Goal: Communication & Community: Share content

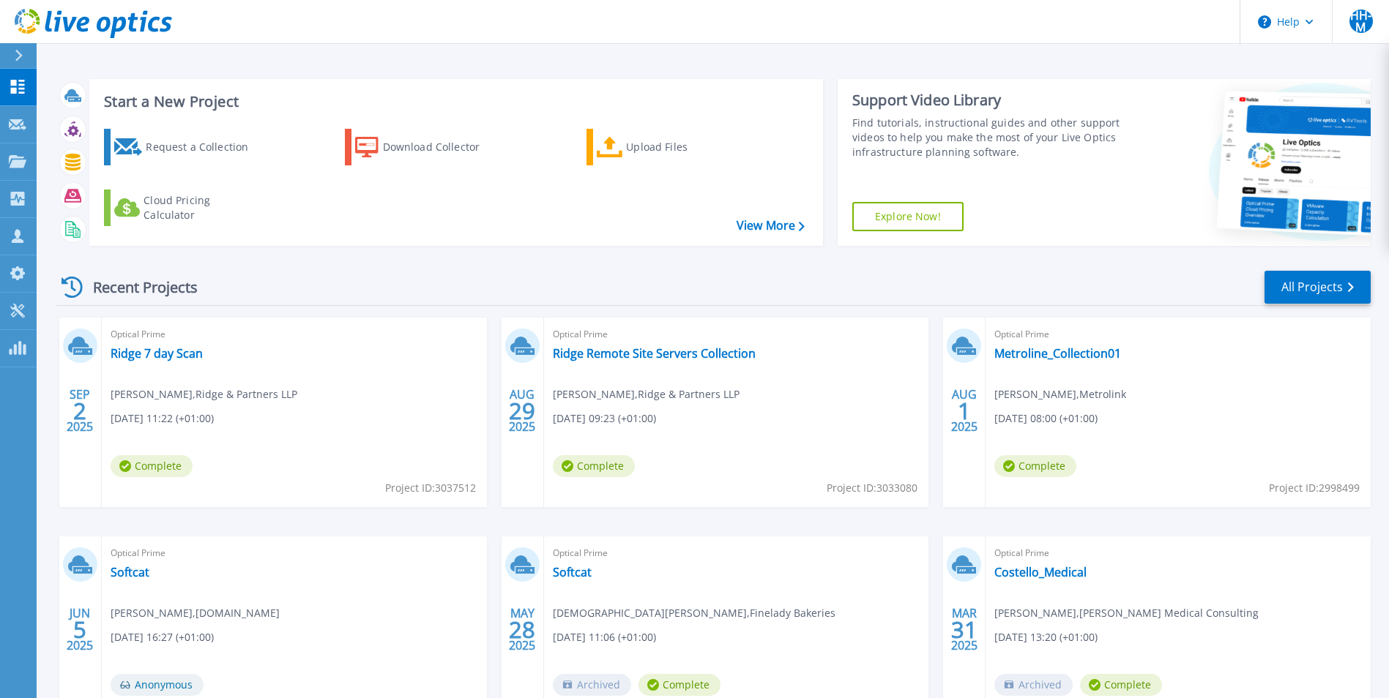
click at [375, 280] on div "Recent Projects All Projects" at bounding box center [713, 287] width 1314 height 37
click at [428, 277] on div "Recent Projects All Projects" at bounding box center [713, 287] width 1314 height 37
drag, startPoint x: 461, startPoint y: 273, endPoint x: 160, endPoint y: 138, distance: 330.7
click at [462, 274] on div "Recent Projects All Projects" at bounding box center [713, 287] width 1314 height 37
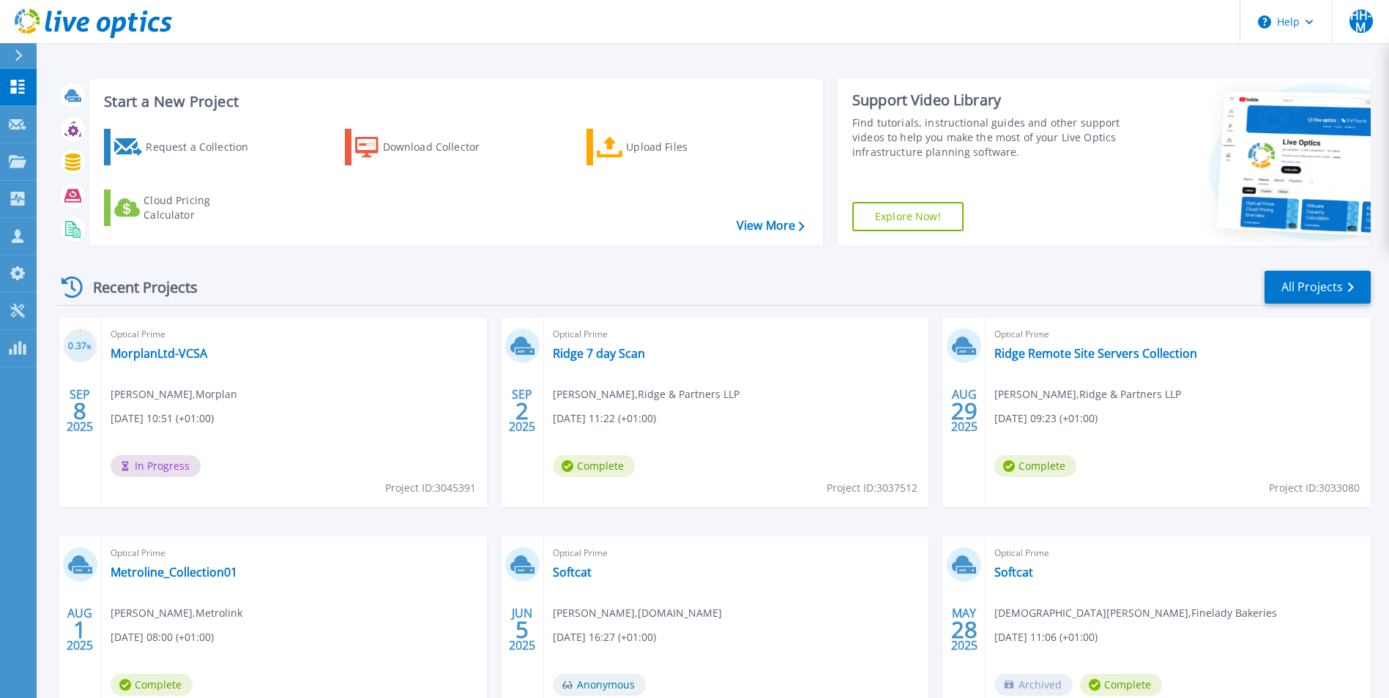
scroll to position [73, 0]
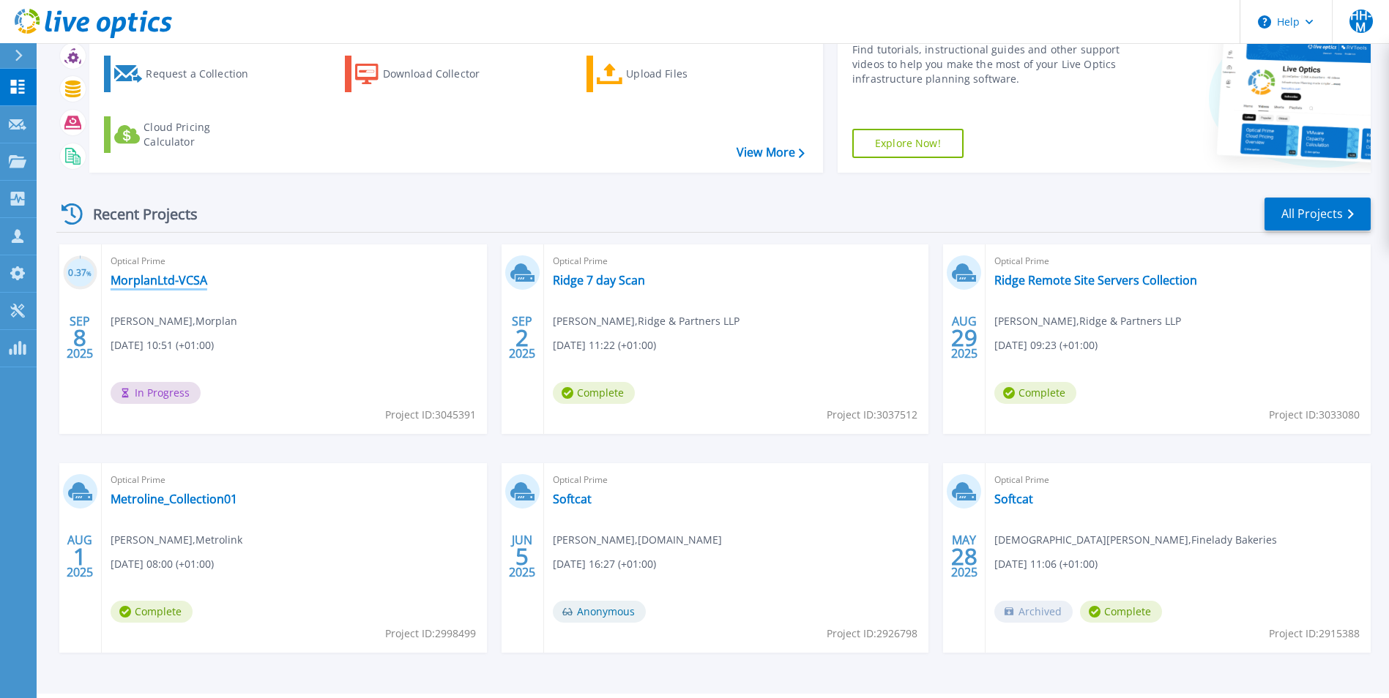
click at [158, 286] on link "MorplanLtd-VCSA" at bounding box center [159, 280] width 97 height 15
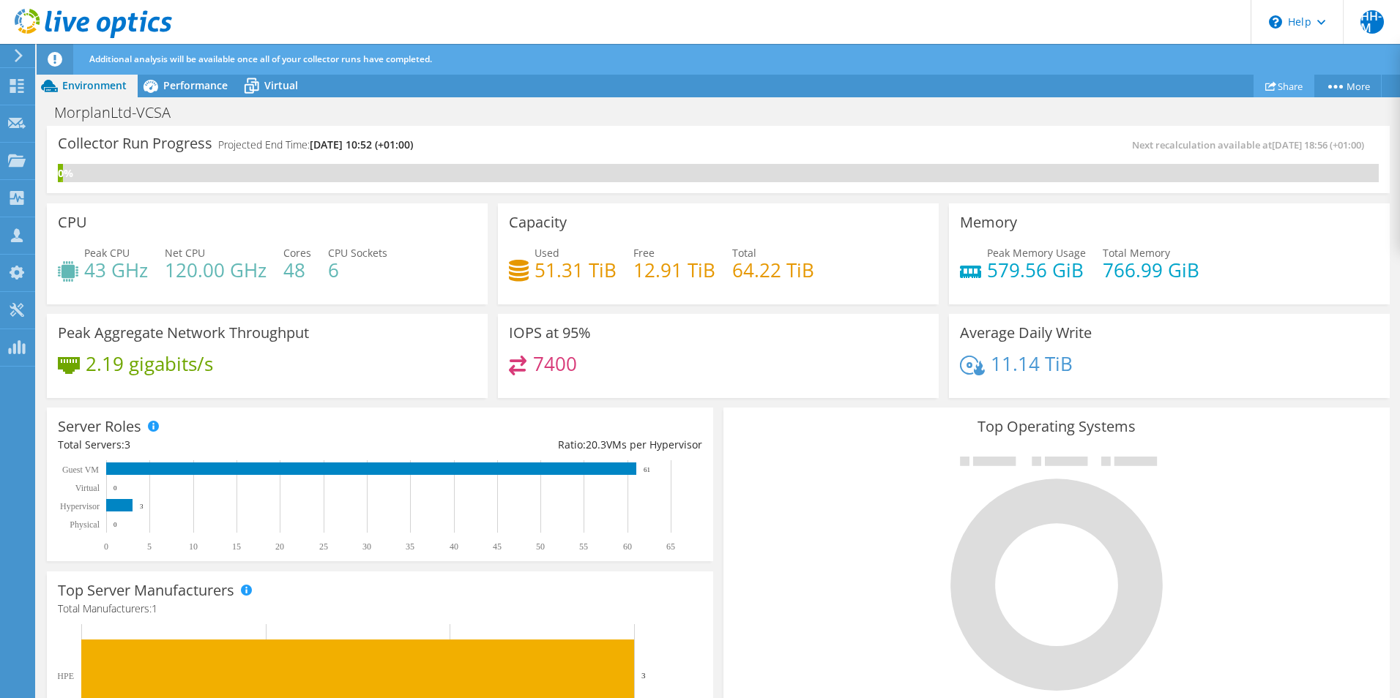
click at [1277, 79] on link "Share" at bounding box center [1283, 86] width 61 height 23
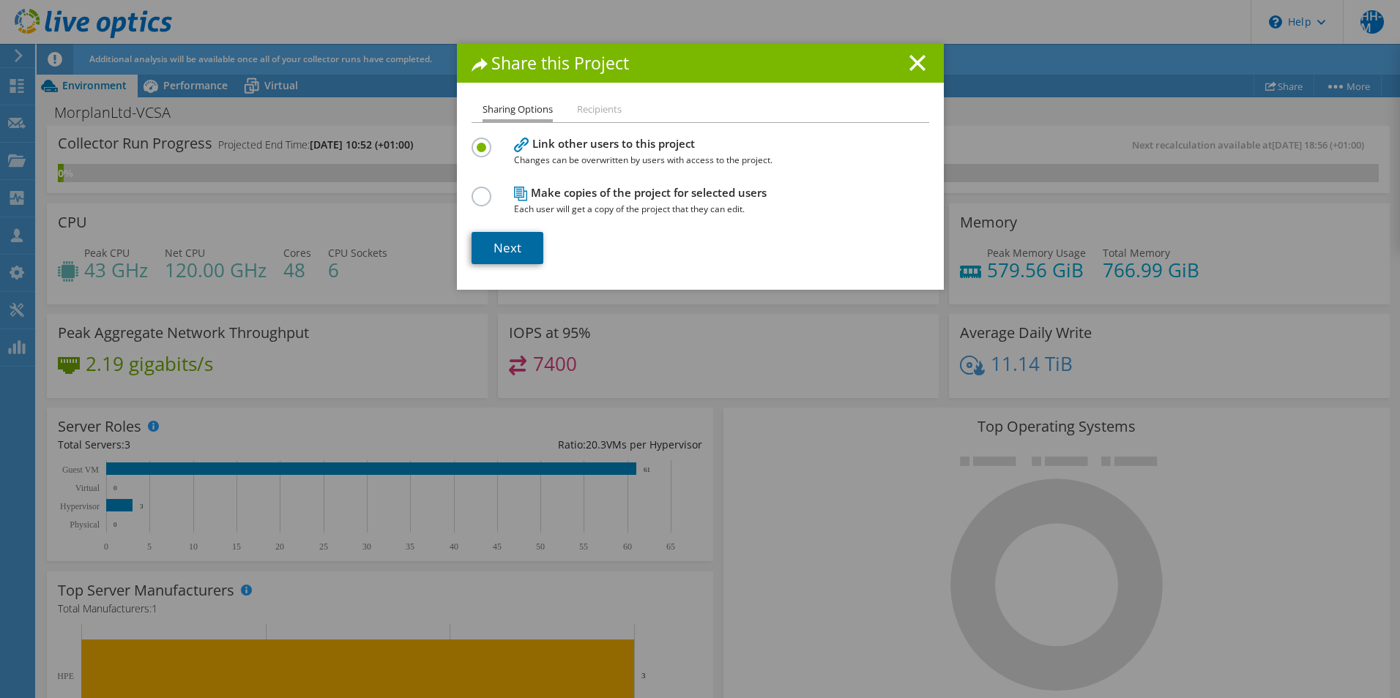
click at [492, 256] on link "Next" at bounding box center [507, 248] width 72 height 32
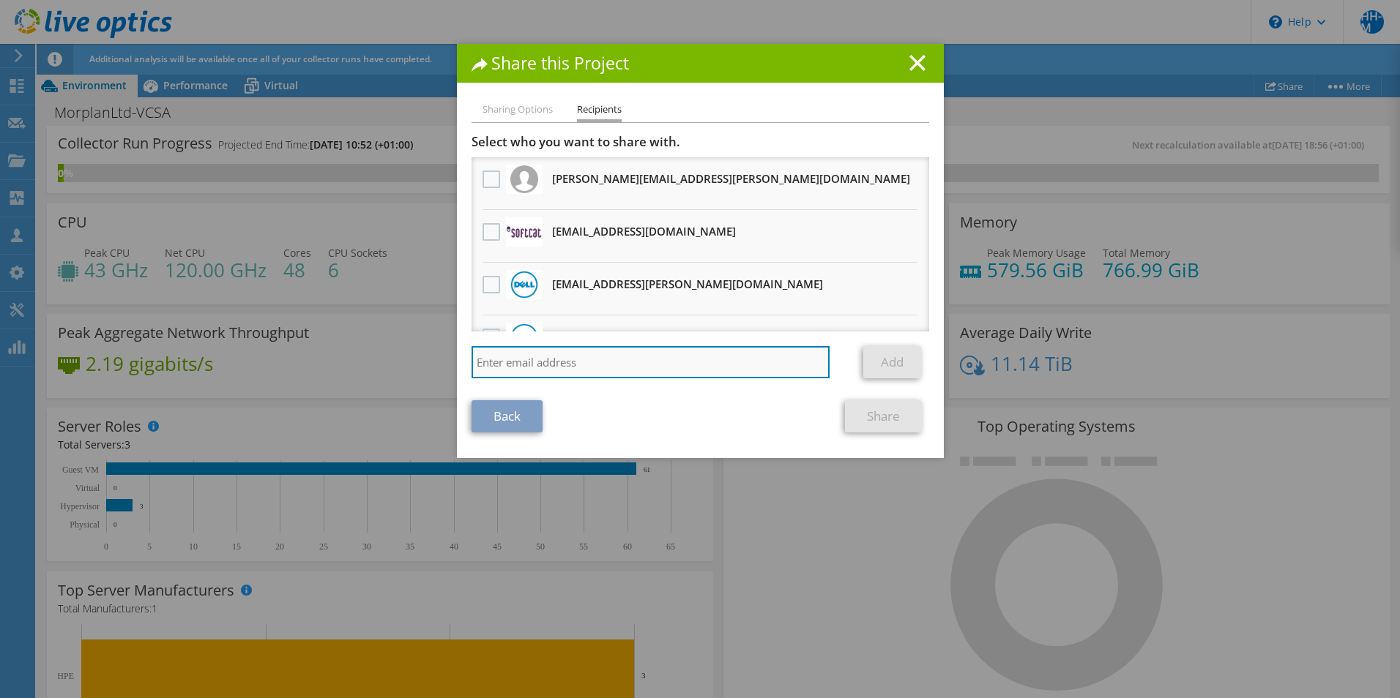
click at [561, 362] on input "search" at bounding box center [650, 362] width 359 height 32
type input "[PERSON_NAME][EMAIL_ADDRESS][PERSON_NAME][DOMAIN_NAME]"
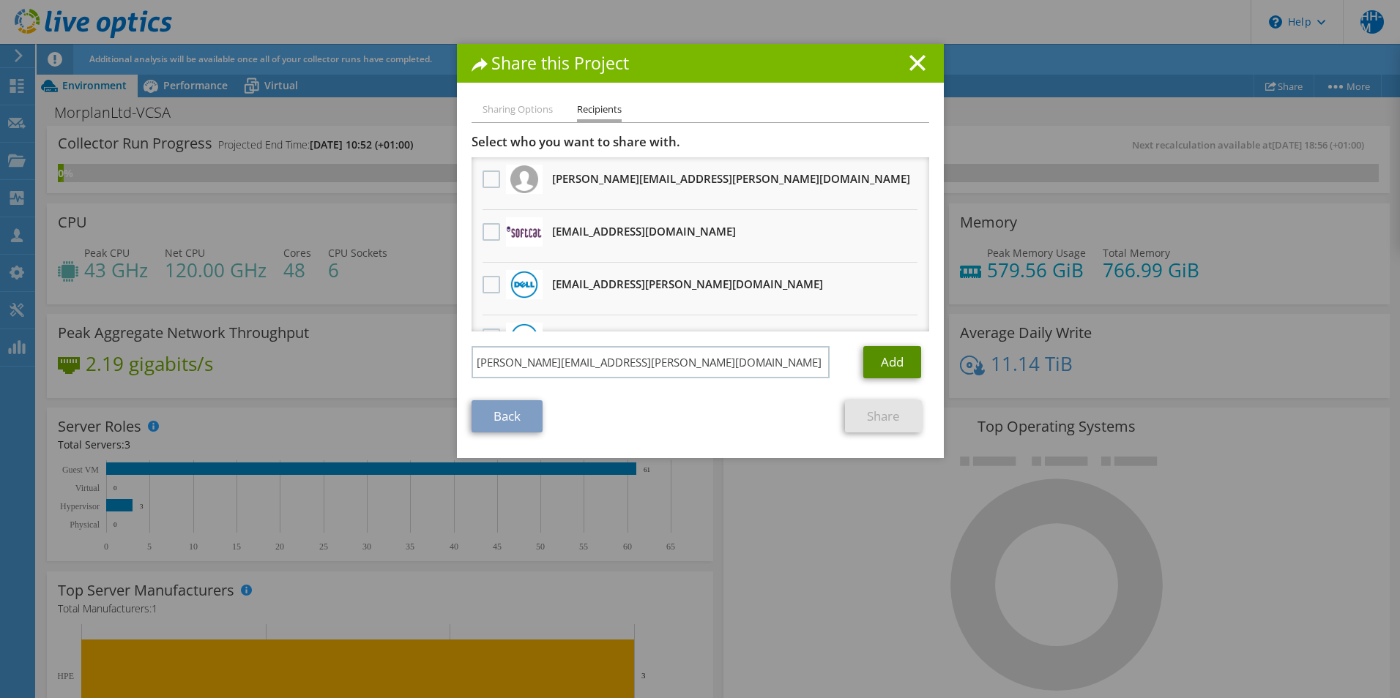
click at [876, 351] on link "Add" at bounding box center [892, 362] width 58 height 32
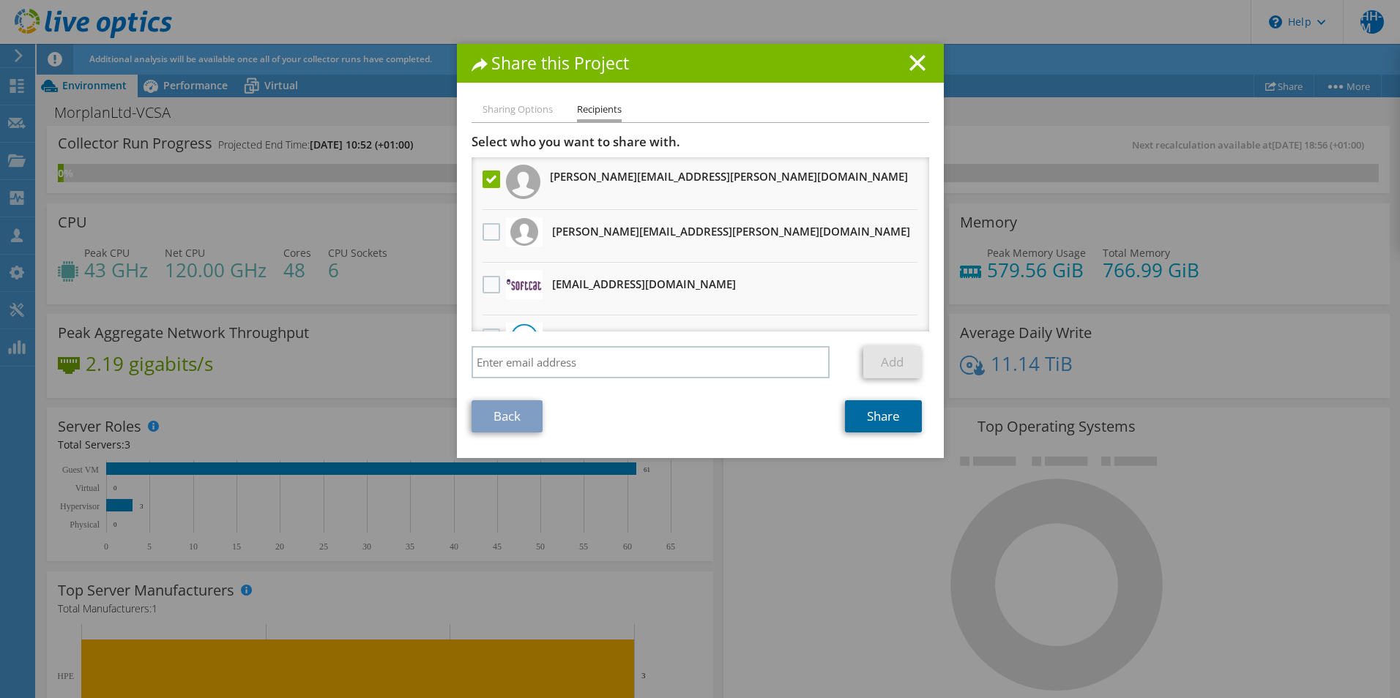
click at [877, 413] on link "Share" at bounding box center [883, 416] width 77 height 32
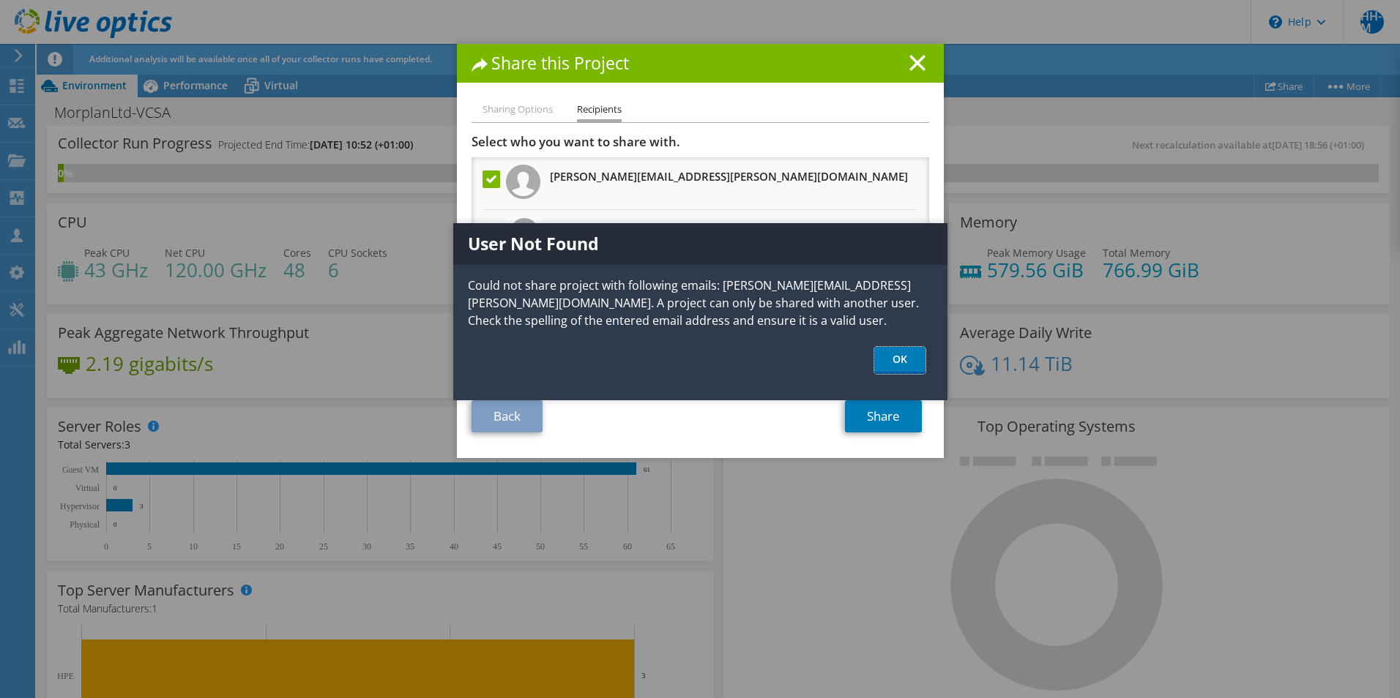
click at [885, 358] on link "OK" at bounding box center [899, 360] width 51 height 27
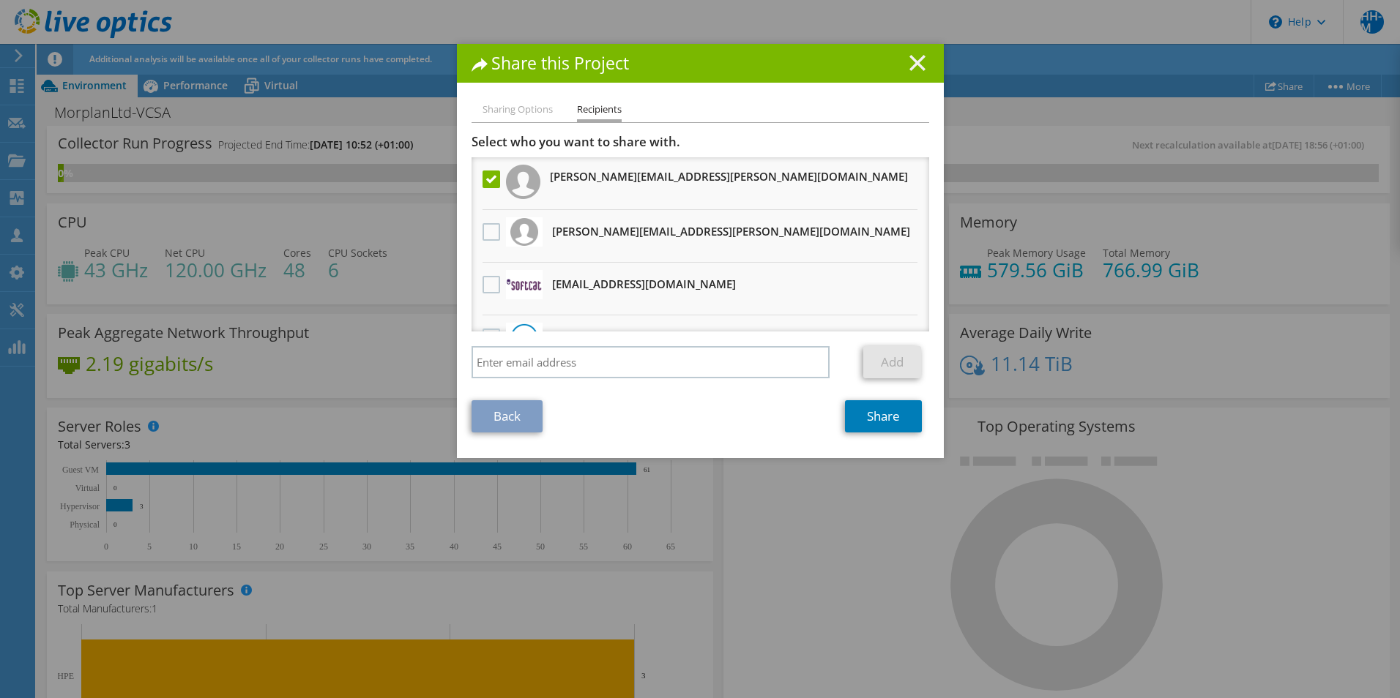
click at [910, 67] on icon at bounding box center [917, 63] width 16 height 16
